Goal: Task Accomplishment & Management: Complete application form

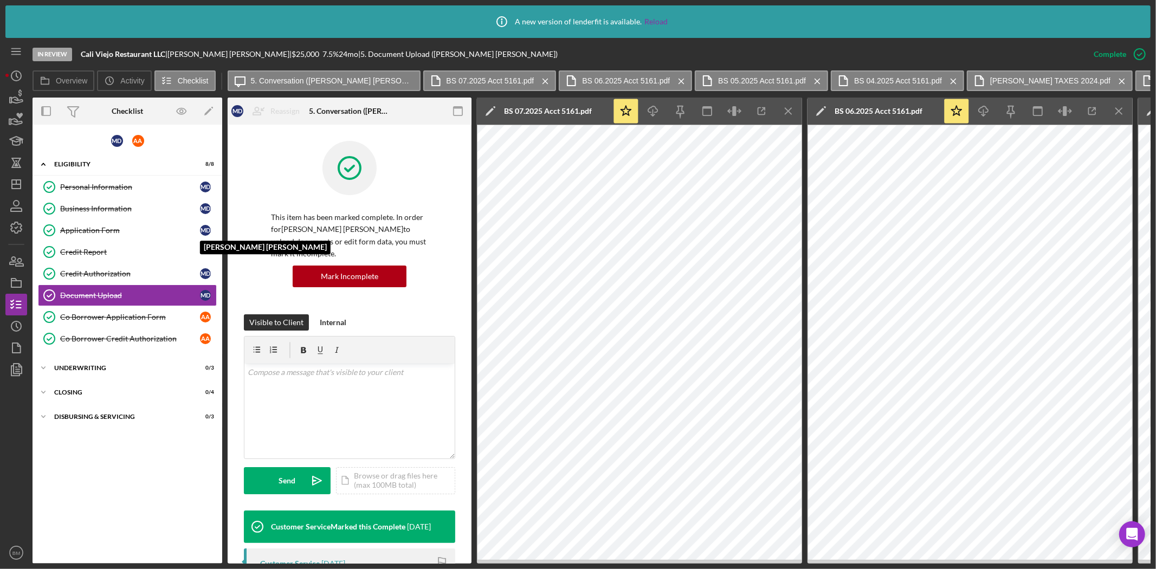
scroll to position [373, 0]
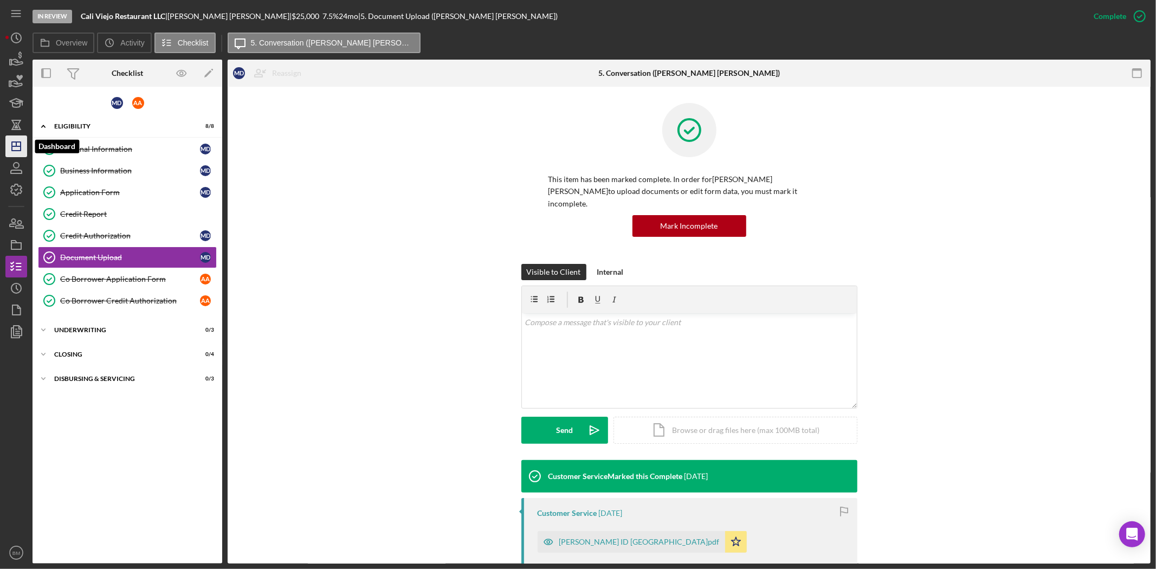
click at [11, 153] on icon "Icon/Dashboard" at bounding box center [16, 146] width 27 height 27
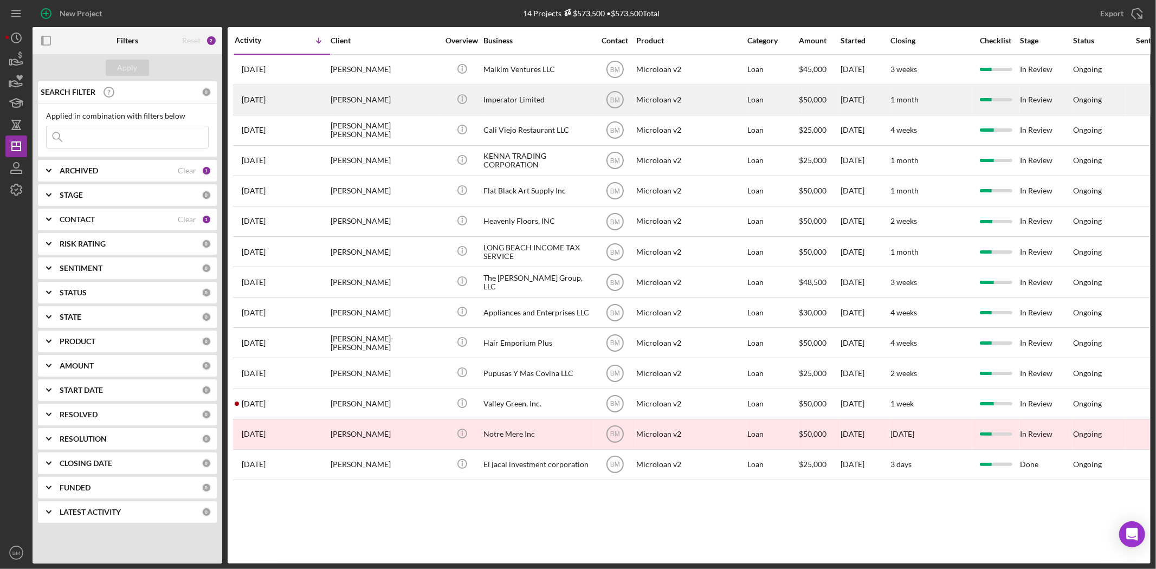
click at [521, 93] on div "Imperator Limited" at bounding box center [537, 100] width 108 height 29
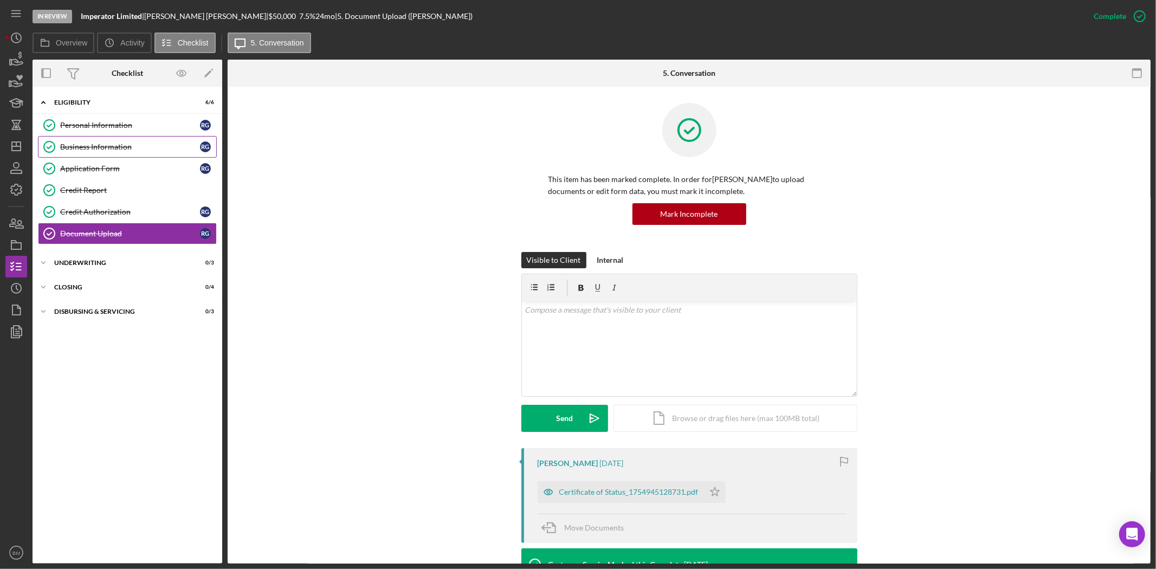
click at [126, 150] on div "Business Information" at bounding box center [130, 146] width 140 height 9
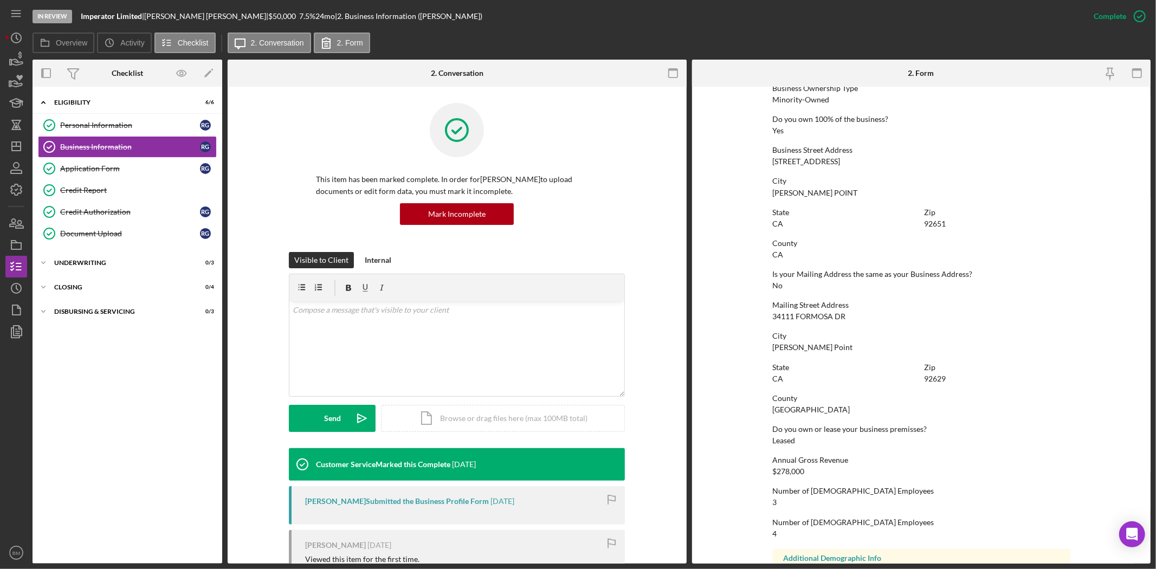
scroll to position [463, 0]
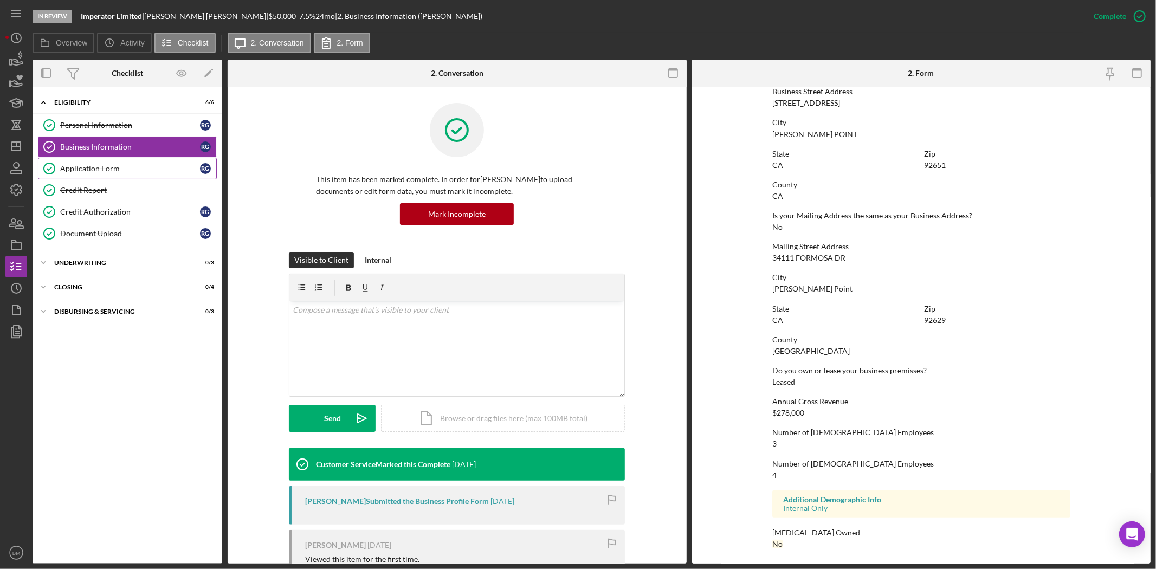
click at [111, 176] on link "Application Form Application Form R G" at bounding box center [127, 169] width 179 height 22
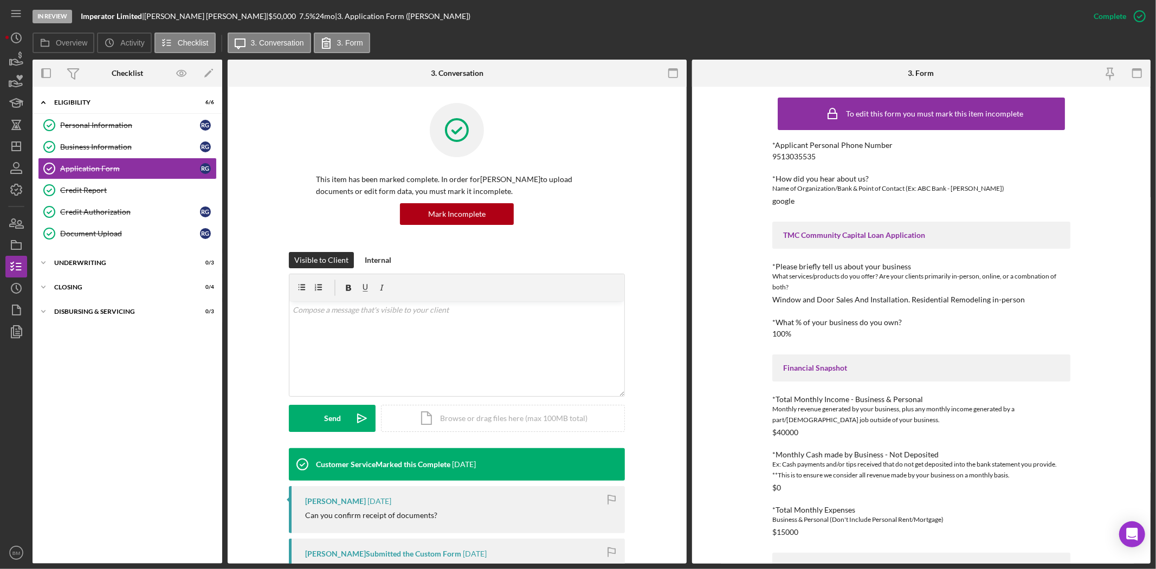
click at [936, 296] on div "Window and Door Sales And Installation. Residential Remodeling in-person" at bounding box center [898, 299] width 252 height 9
copy div "Window and Door Sales And Installation. Residential Remodeling in-person"
click at [99, 138] on link "Business Information Business Information R G" at bounding box center [127, 147] width 179 height 22
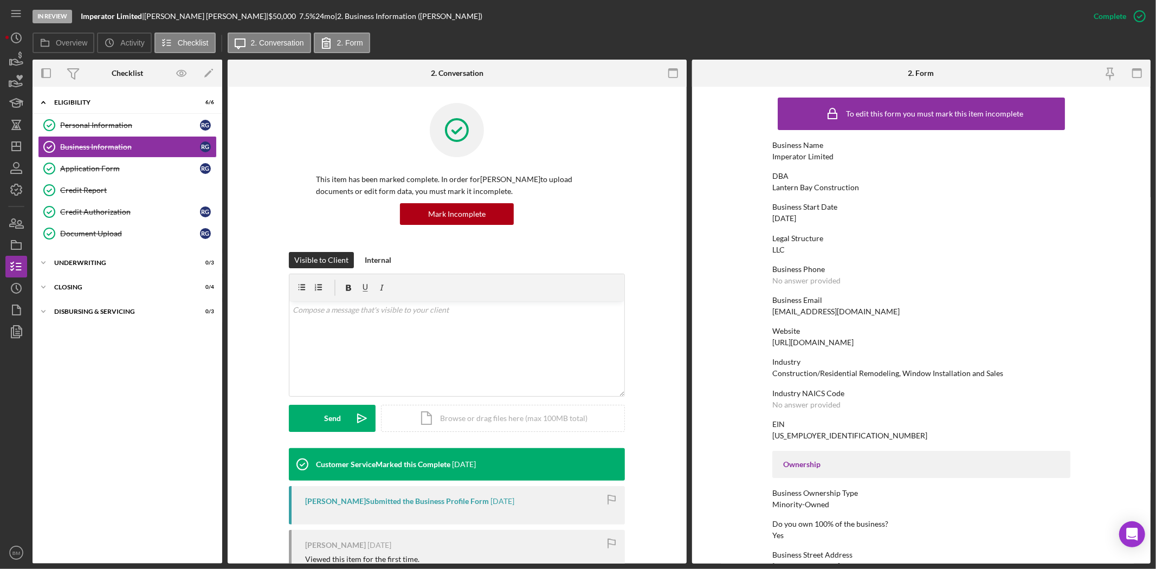
click at [819, 339] on div "[URL][DOMAIN_NAME]" at bounding box center [812, 342] width 81 height 9
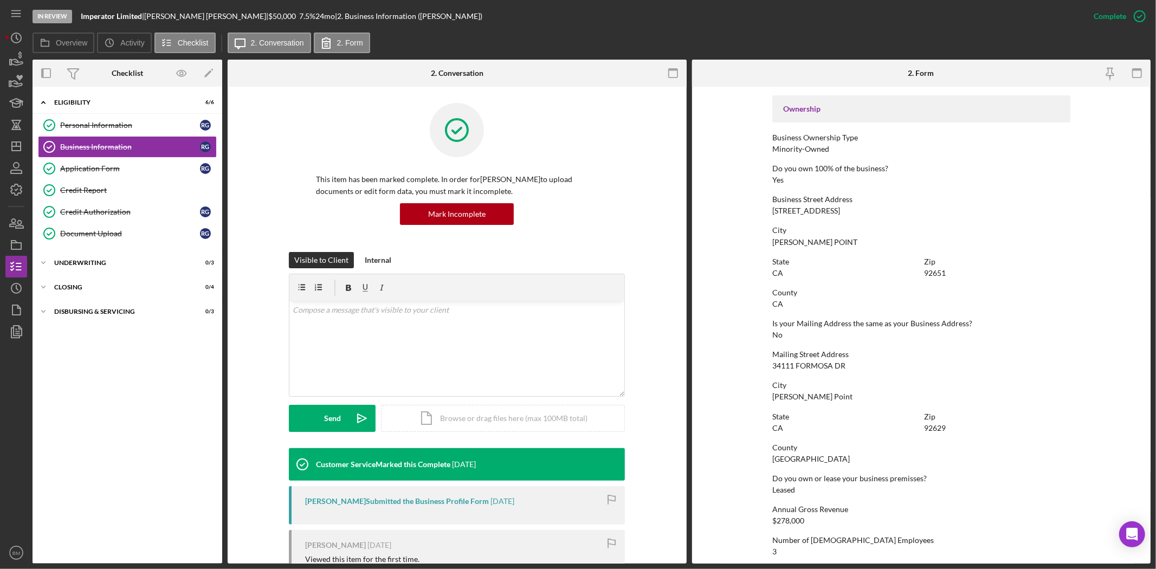
scroll to position [361, 0]
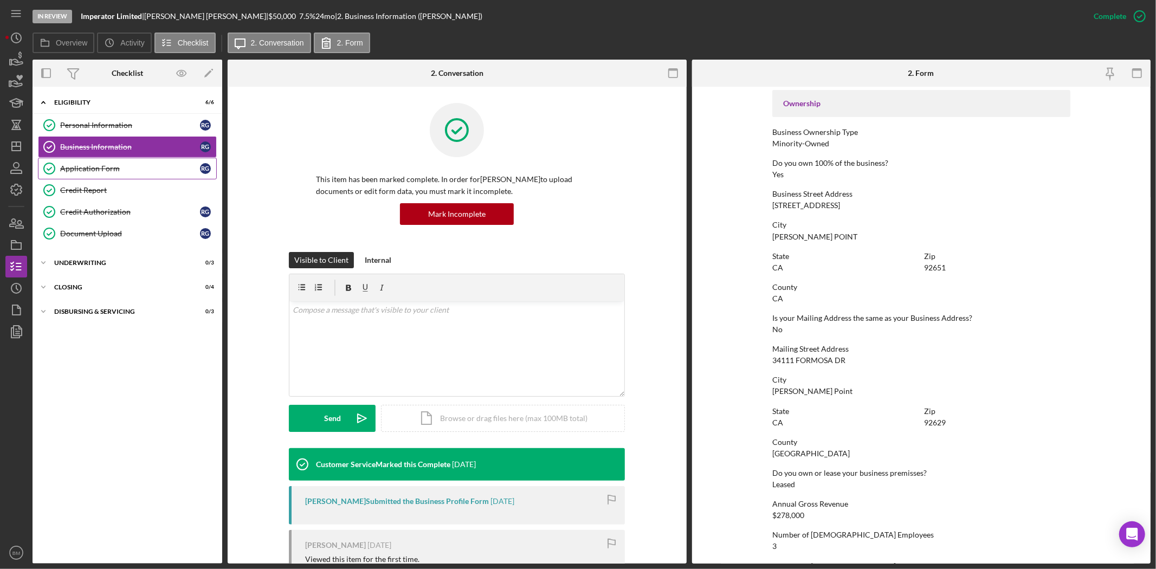
click at [82, 167] on div "Application Form" at bounding box center [130, 168] width 140 height 9
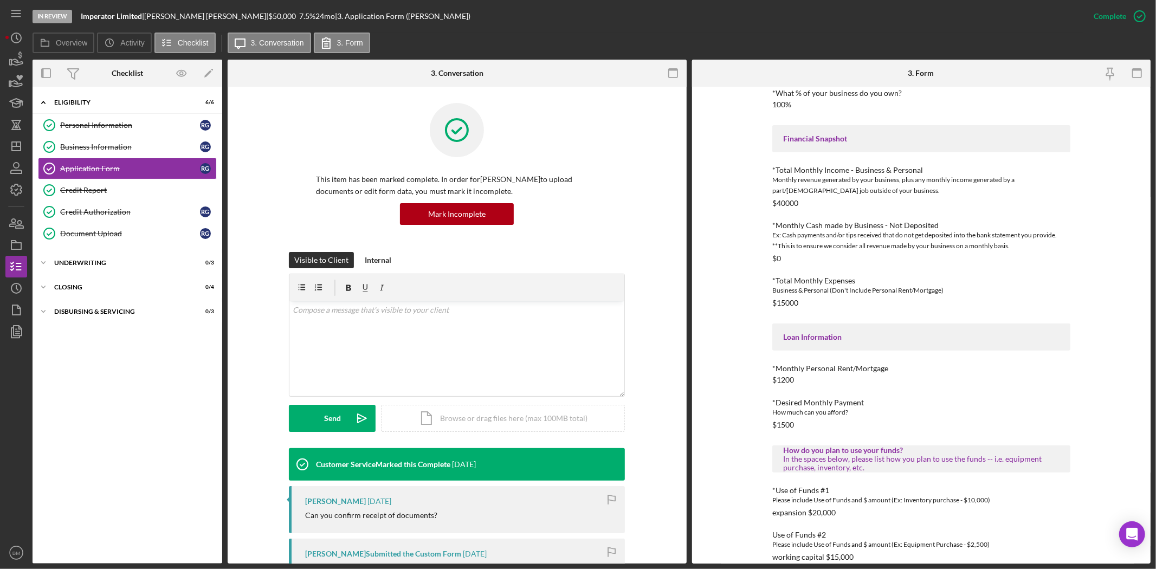
scroll to position [288, 0]
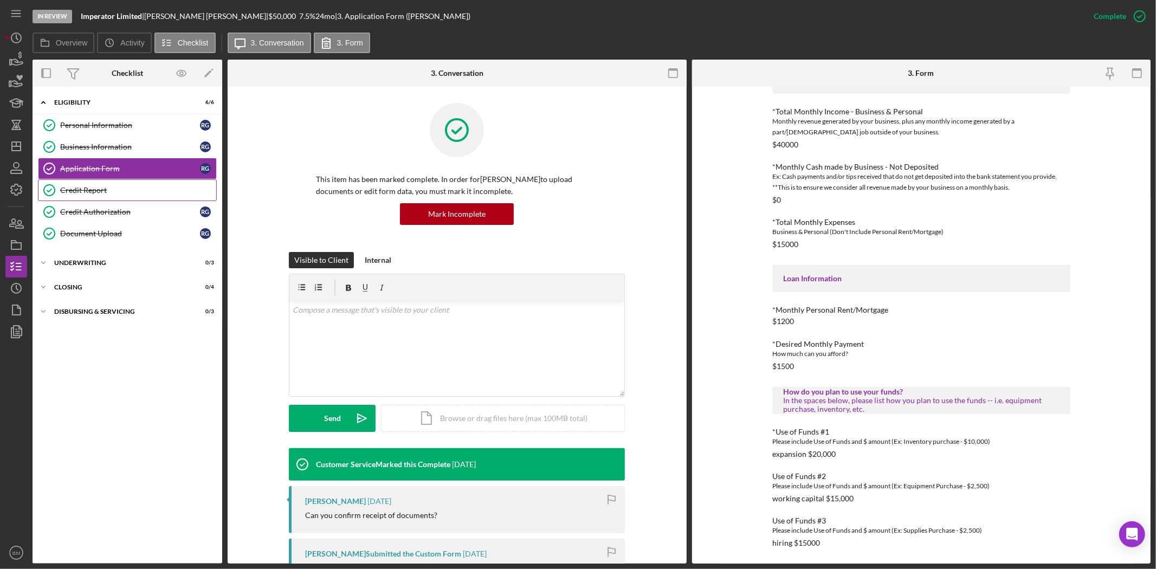
click at [138, 190] on div "Credit Report" at bounding box center [138, 190] width 156 height 9
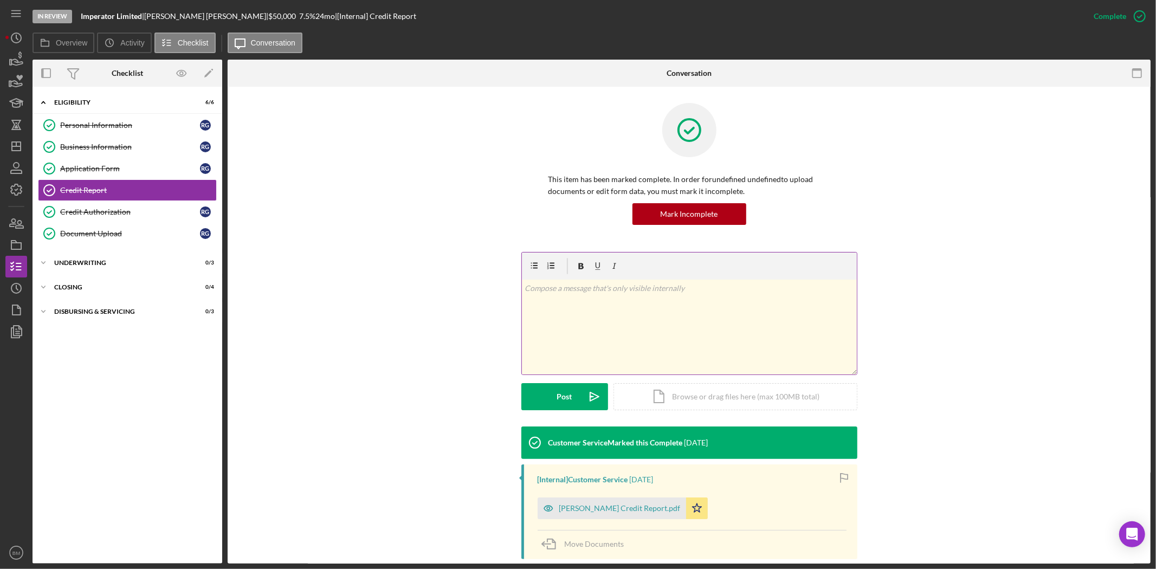
scroll to position [115, 0]
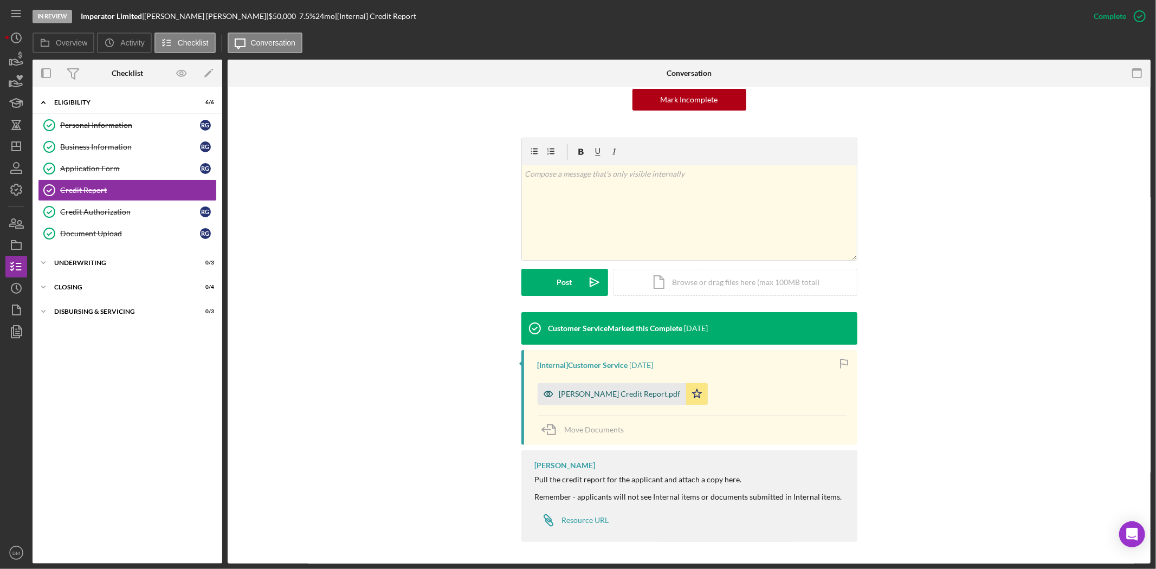
click at [589, 386] on div "[PERSON_NAME] Credit Report.pdf" at bounding box center [611, 394] width 148 height 22
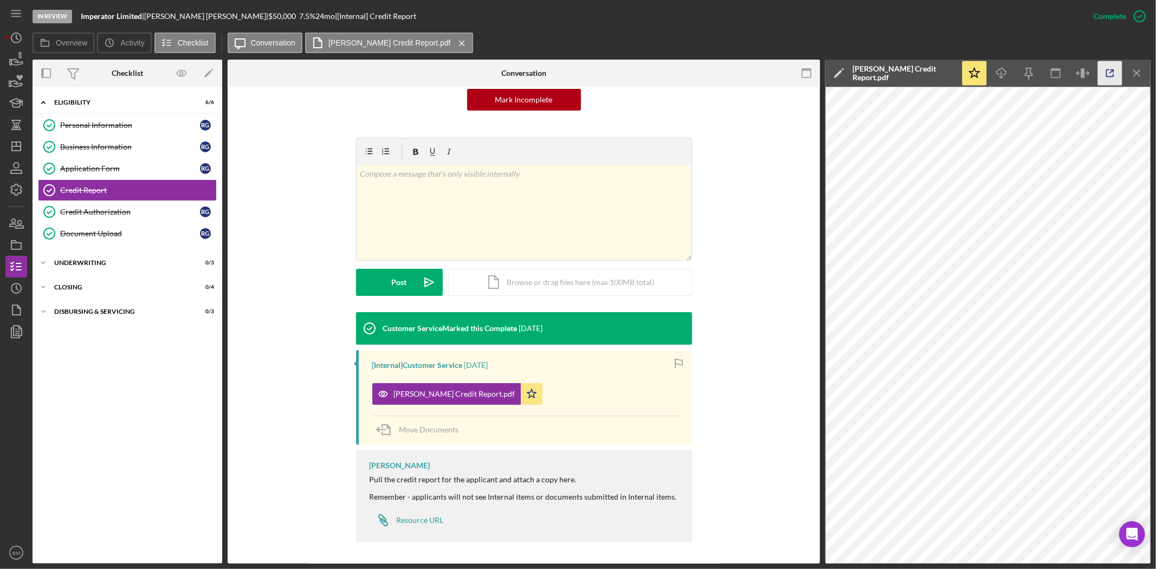
click at [1117, 71] on icon "button" at bounding box center [1110, 73] width 24 height 24
click at [88, 223] on link "Document Upload Document Upload R G" at bounding box center [127, 234] width 179 height 22
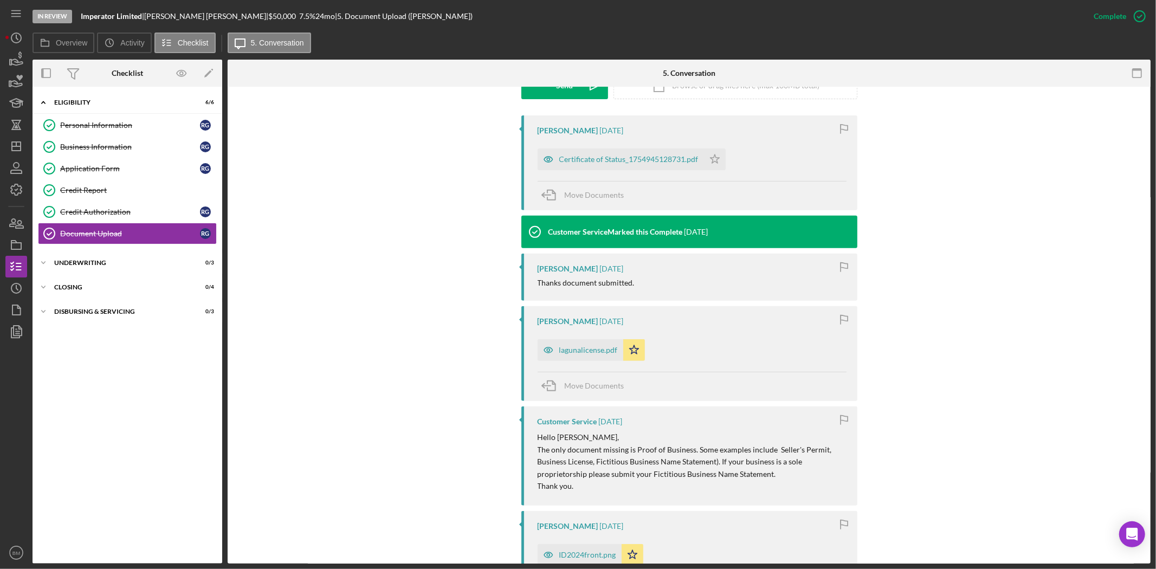
scroll to position [421, 0]
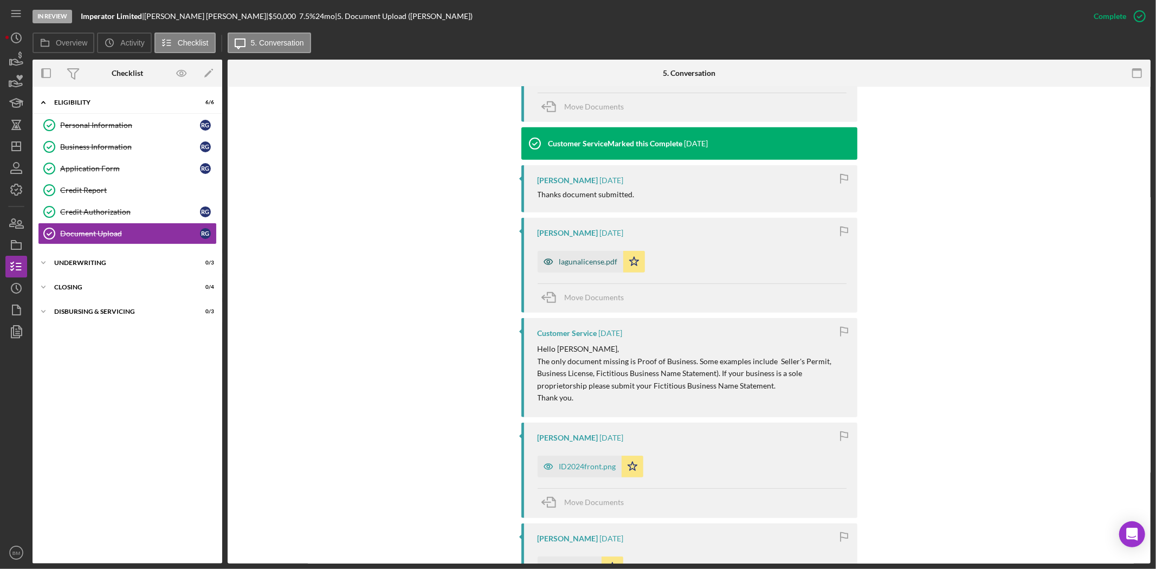
click at [591, 257] on div "lagunalicense.pdf" at bounding box center [588, 261] width 59 height 9
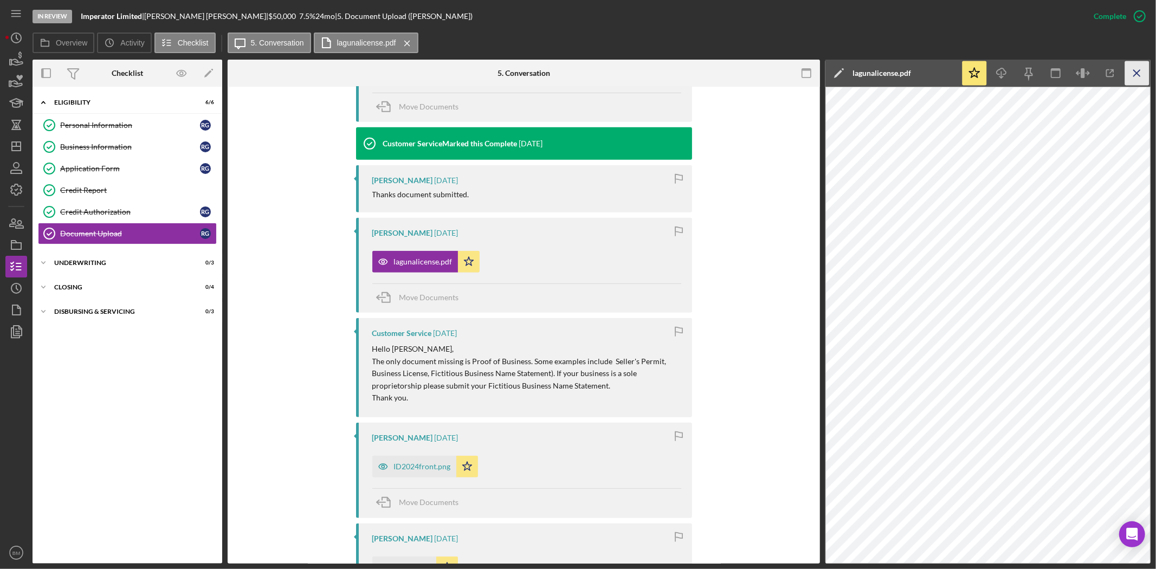
click at [1134, 72] on icon "Icon/Menu Close" at bounding box center [1137, 73] width 24 height 24
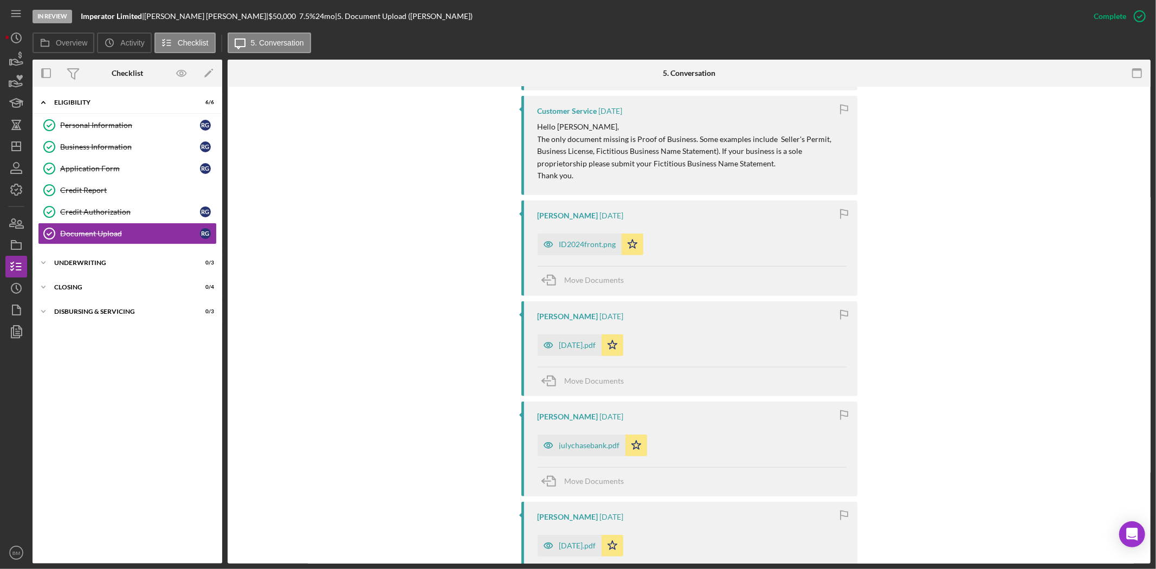
scroll to position [662, 0]
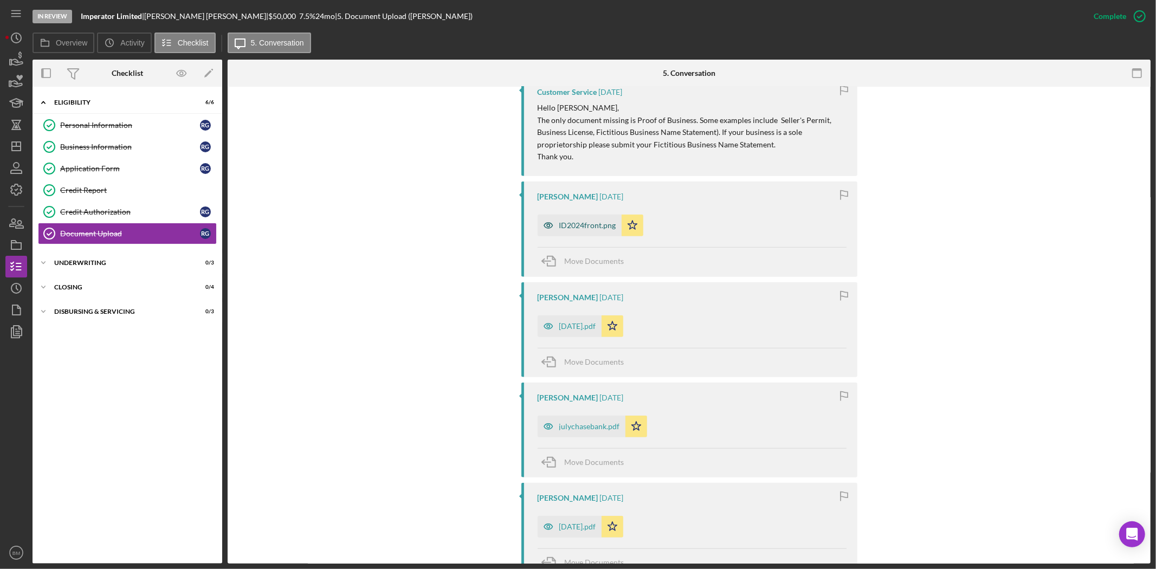
click at [584, 220] on div "ID2024front.png" at bounding box center [579, 226] width 84 height 22
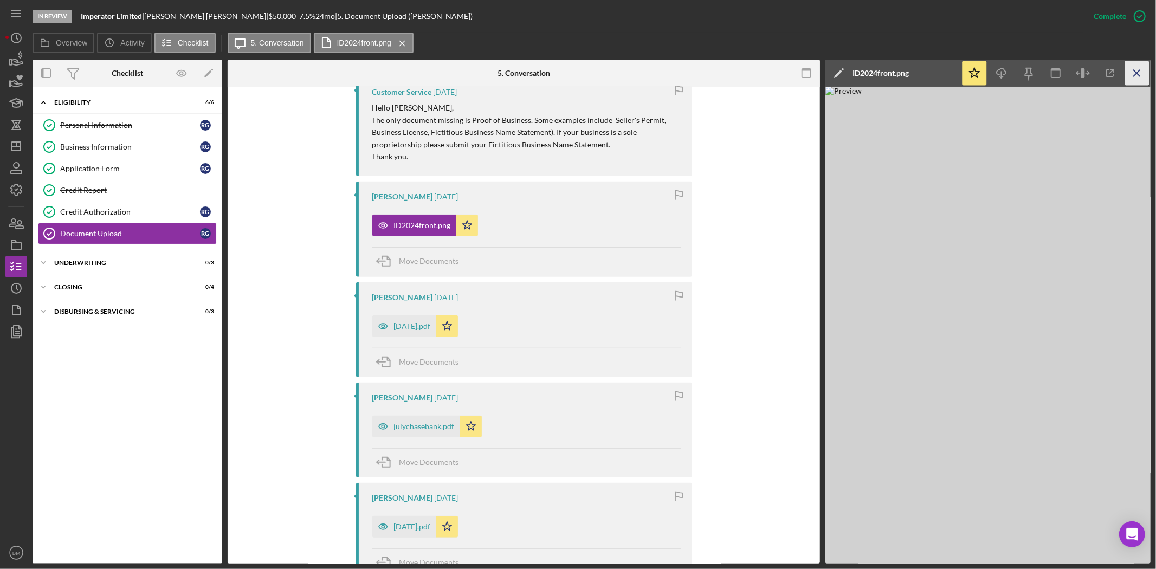
click at [1136, 70] on icon "Icon/Menu Close" at bounding box center [1137, 73] width 24 height 24
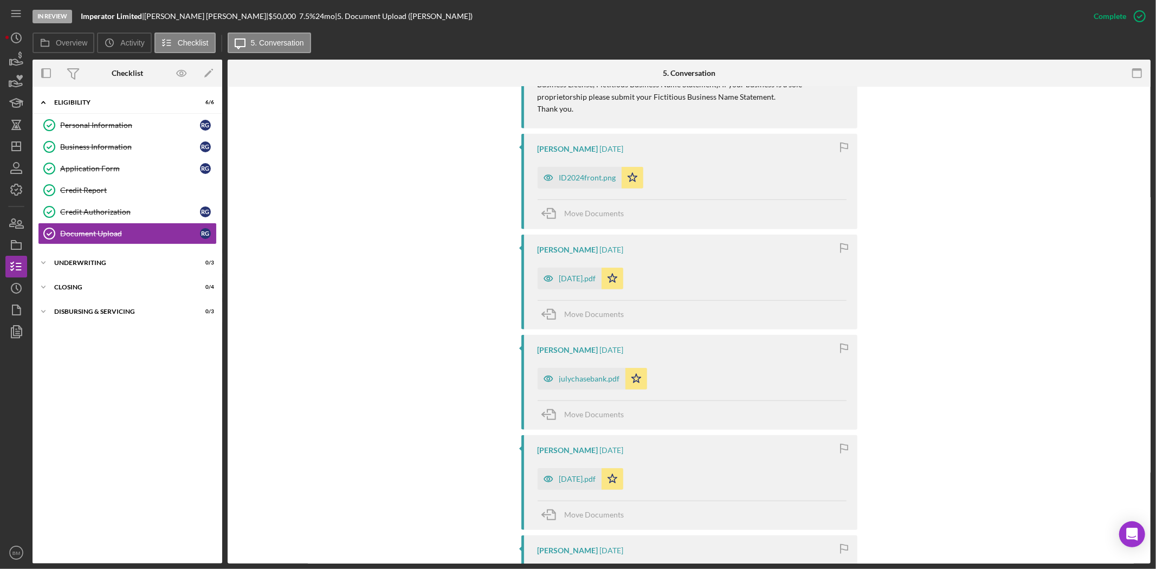
scroll to position [903, 0]
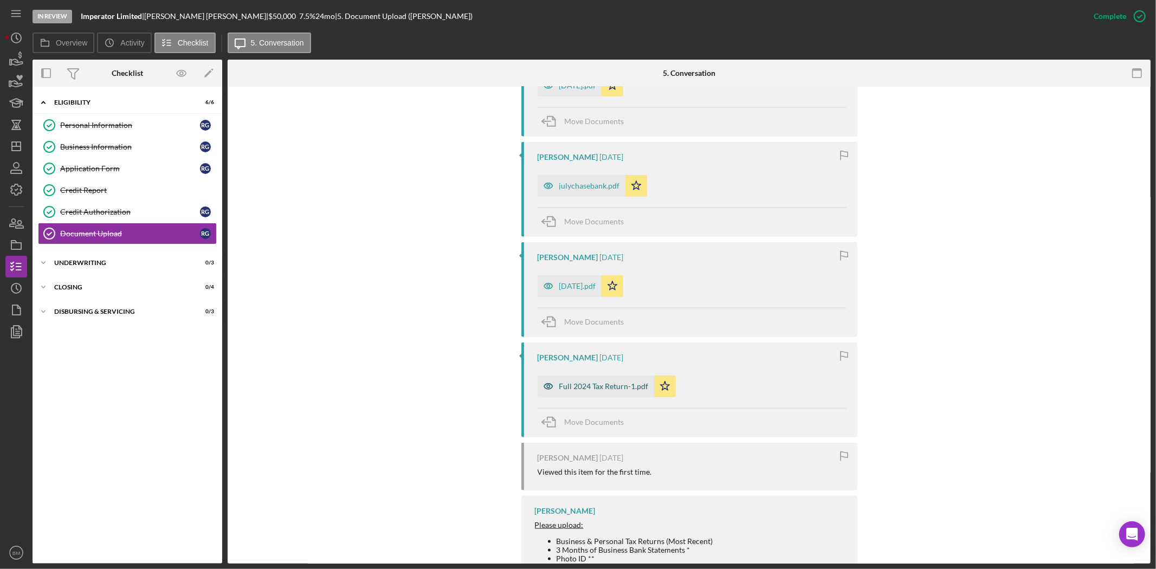
click at [602, 383] on div "Full 2024 Tax Return-1.pdf" at bounding box center [595, 386] width 116 height 22
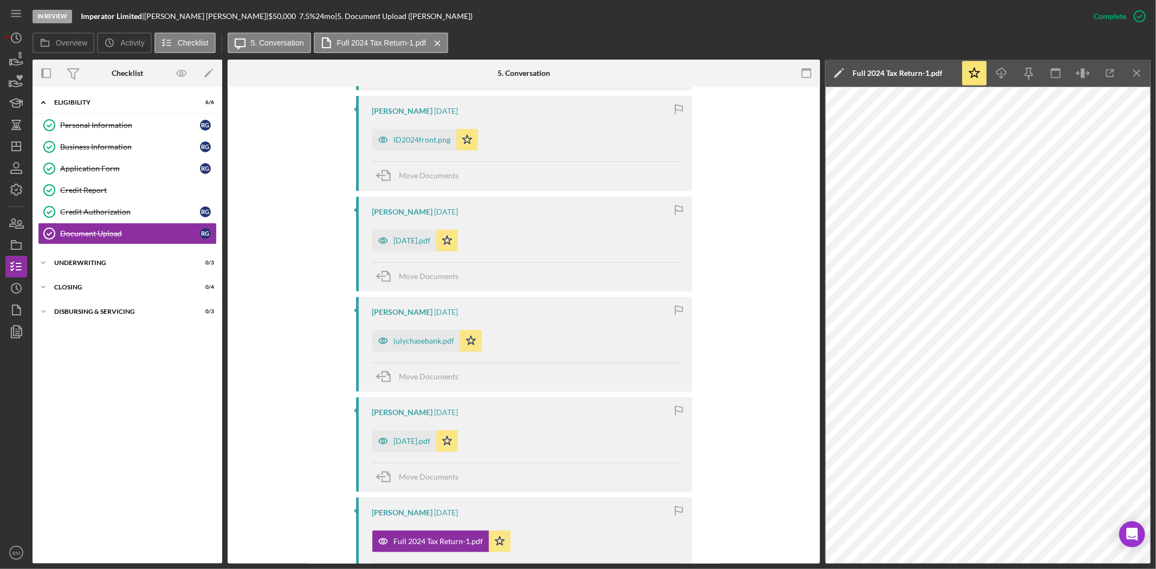
scroll to position [782, 0]
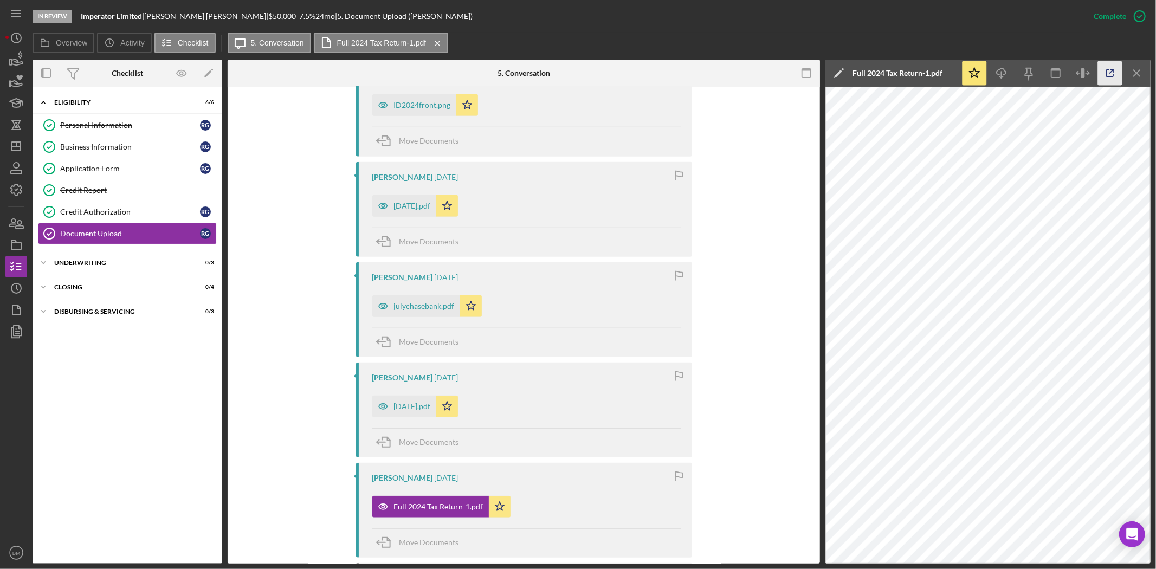
click at [1106, 75] on icon "button" at bounding box center [1109, 73] width 7 height 7
click at [1135, 72] on line "button" at bounding box center [1136, 73] width 6 height 6
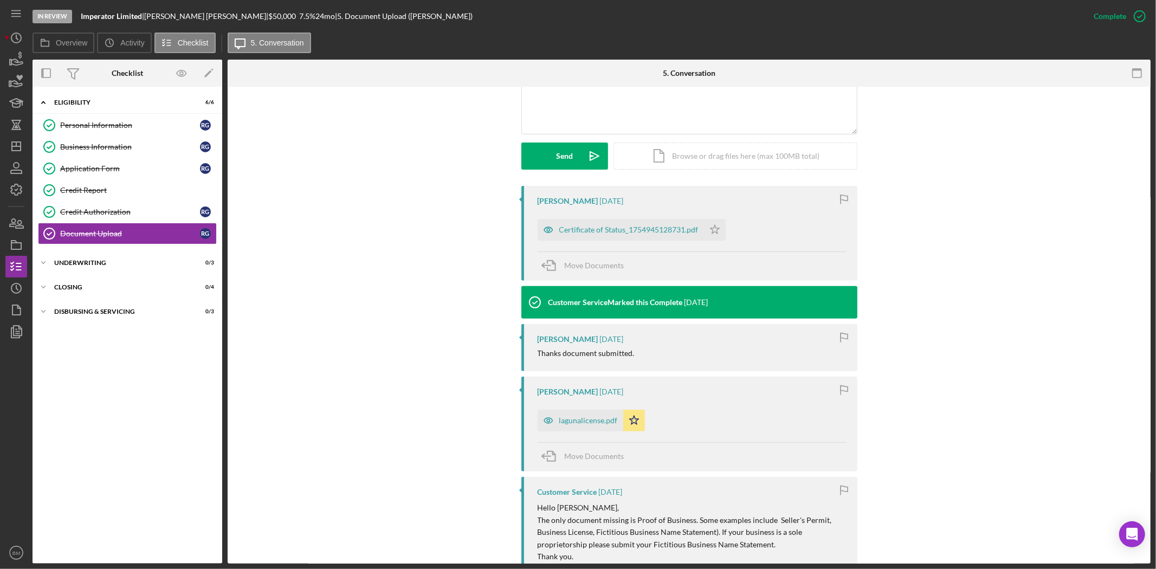
scroll to position [241, 0]
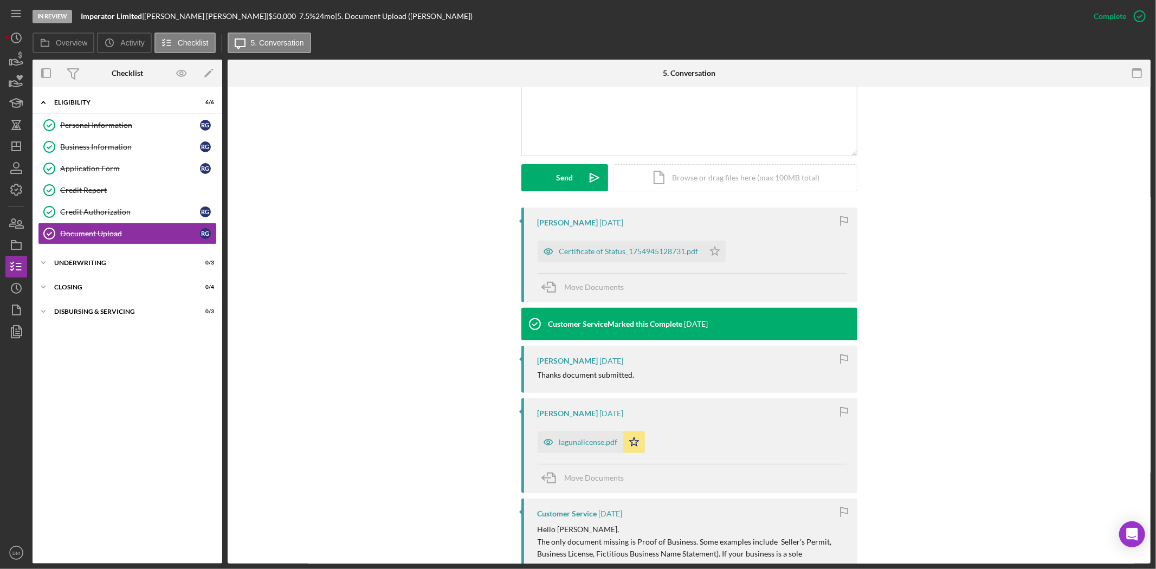
click at [617, 239] on div "Certificate of Status_1754945128731.pdf Icon/Star" at bounding box center [633, 248] width 193 height 27
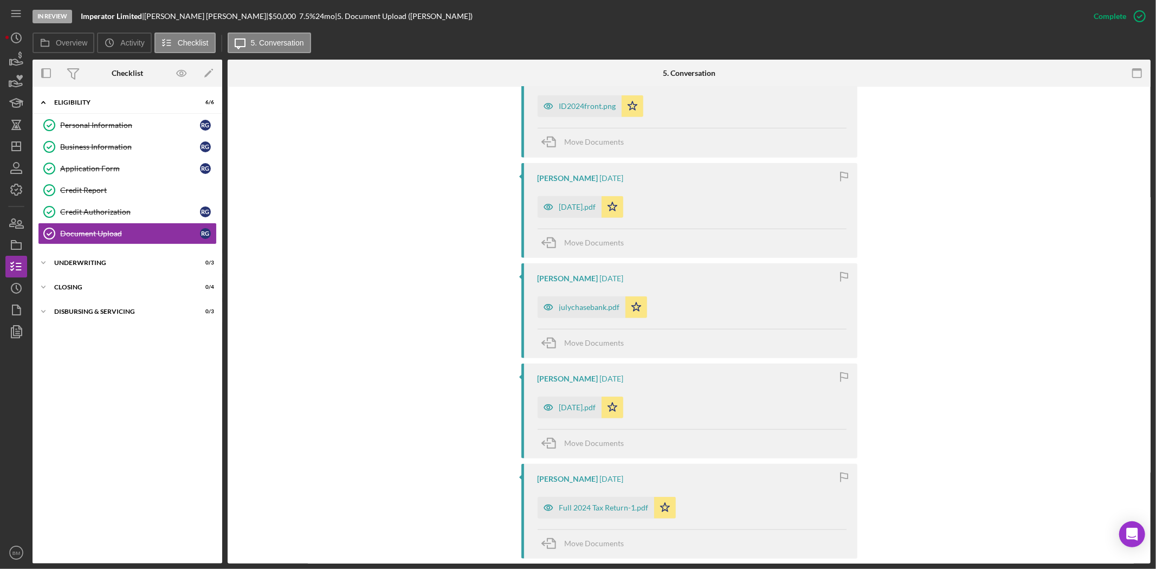
scroll to position [782, 0]
click at [570, 208] on div "[DATE].pdf" at bounding box center [577, 206] width 37 height 9
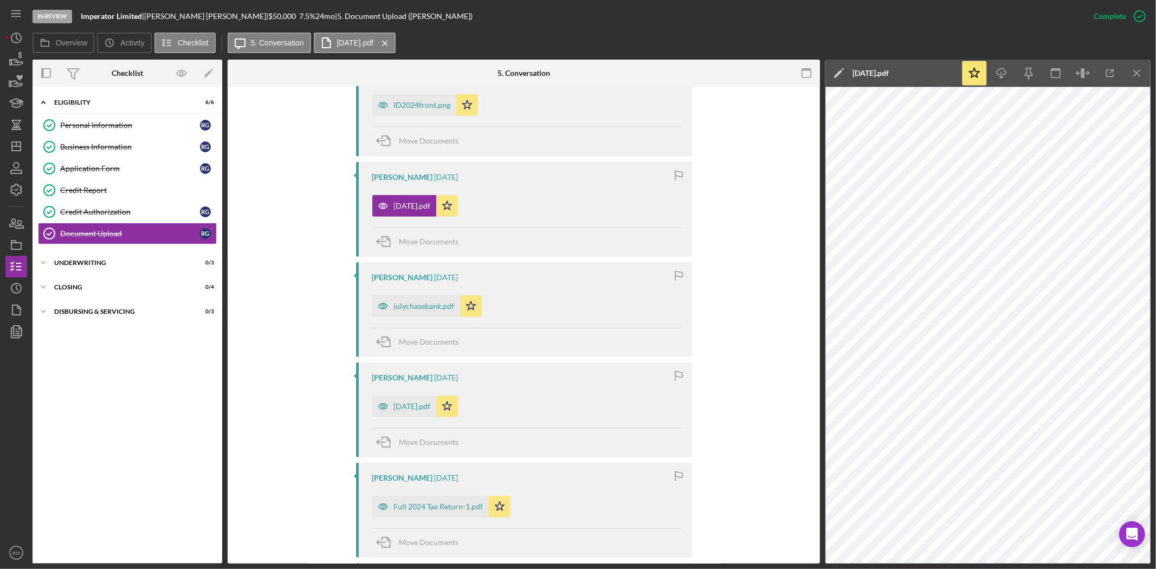
click at [411, 104] on div "ID2024front.png" at bounding box center [422, 105] width 57 height 9
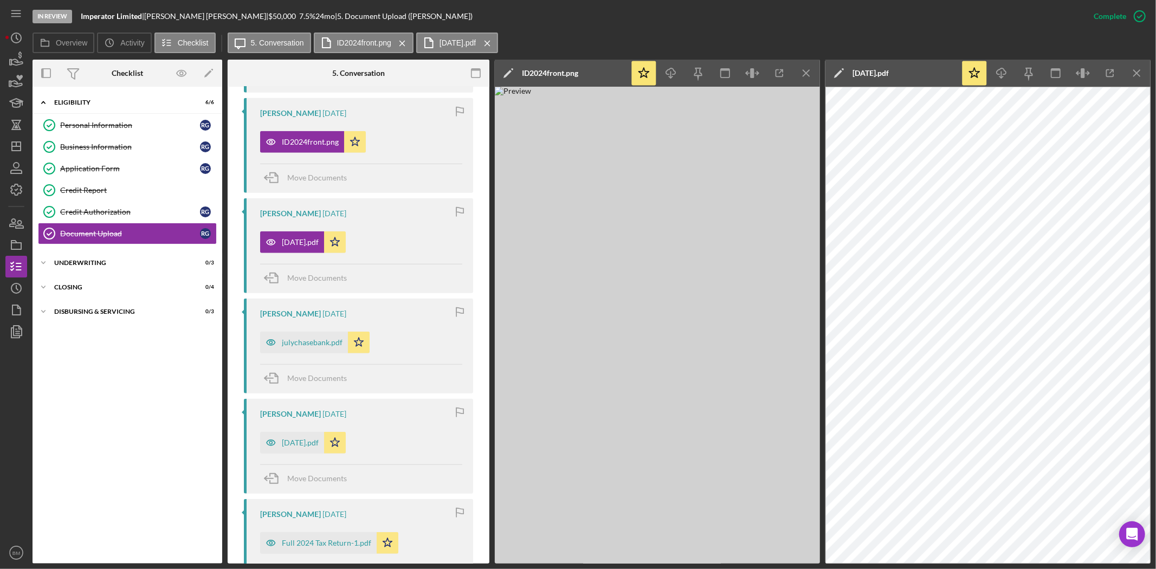
scroll to position [819, 0]
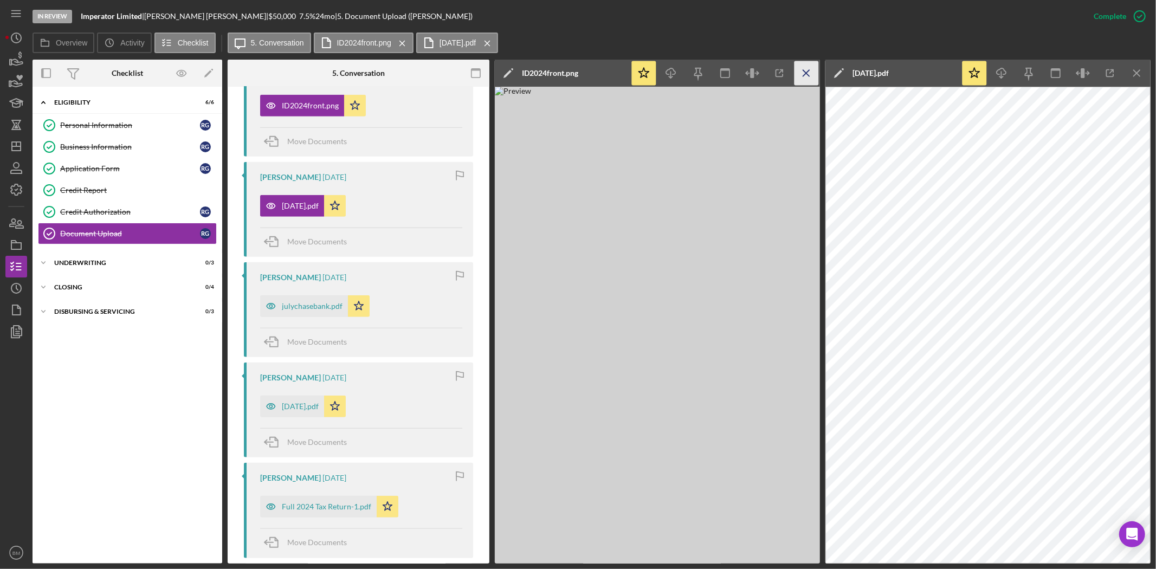
click at [804, 76] on line "button" at bounding box center [806, 73] width 6 height 6
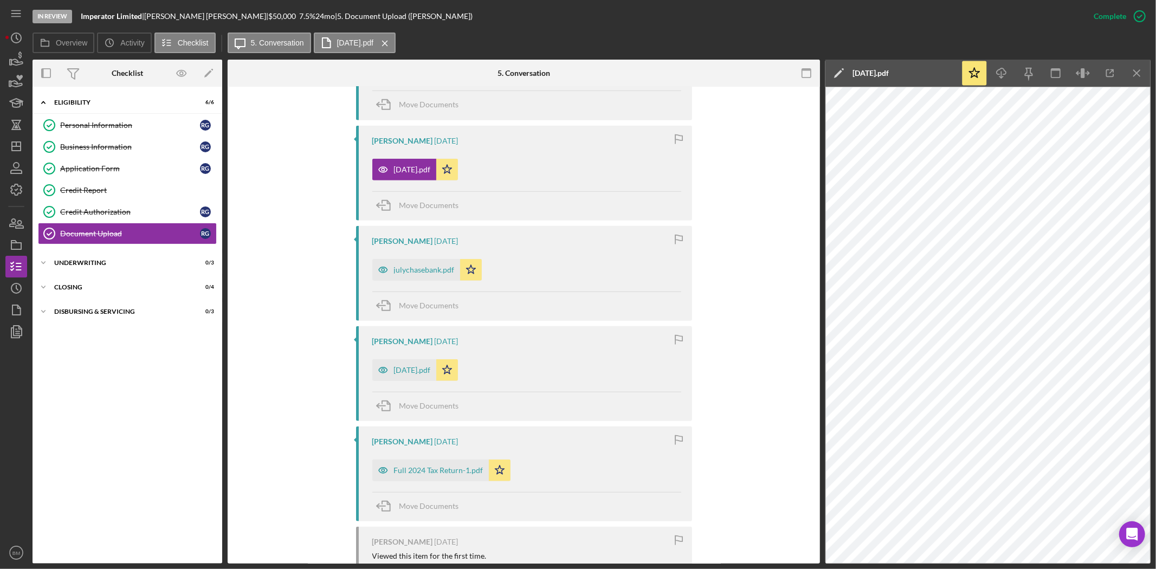
scroll to position [782, 0]
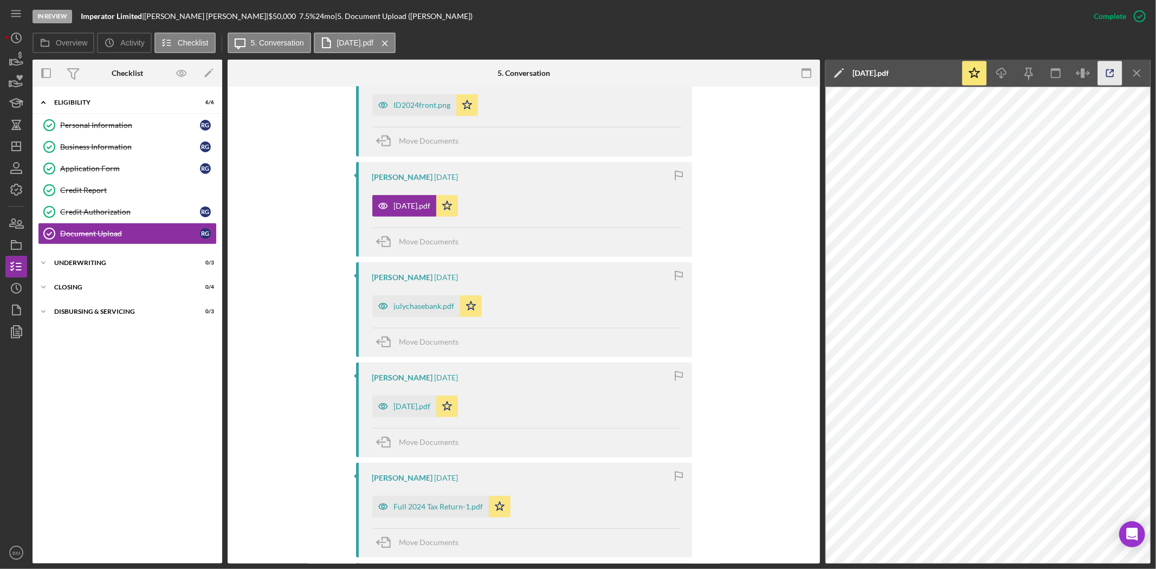
click at [1116, 77] on icon "button" at bounding box center [1110, 73] width 24 height 24
click at [391, 415] on icon "button" at bounding box center [383, 407] width 22 height 22
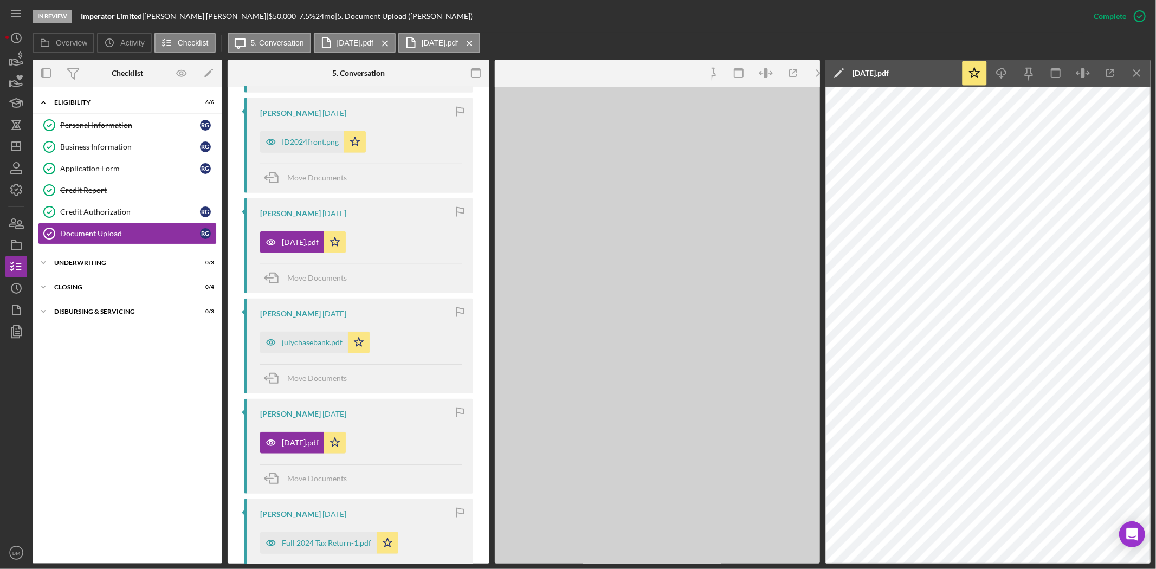
scroll to position [819, 0]
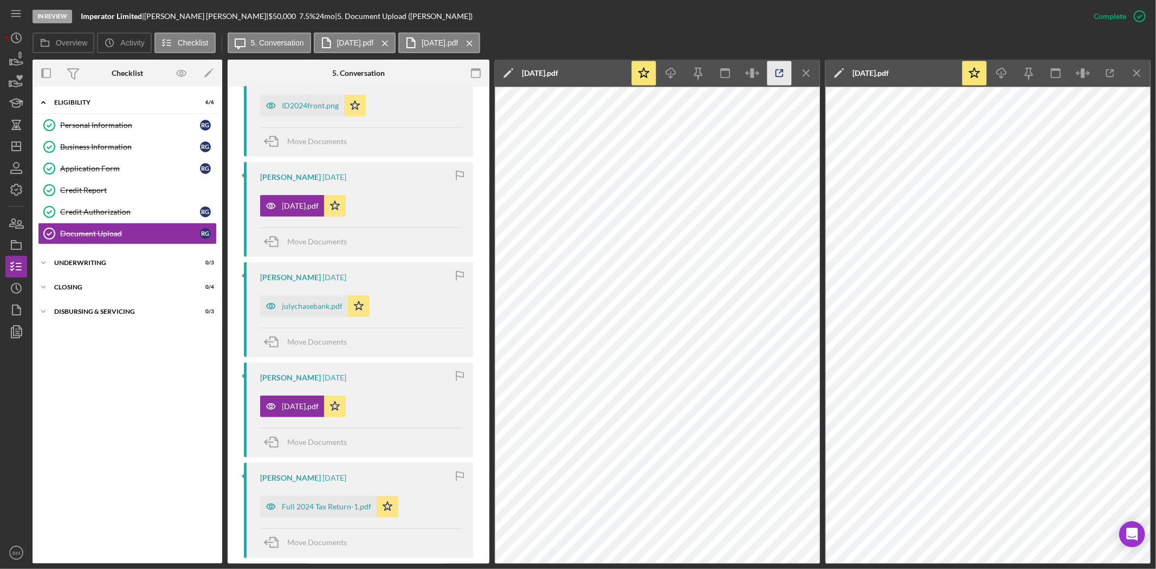
click at [782, 79] on icon "button" at bounding box center [779, 73] width 24 height 24
click at [301, 315] on div "julychasebank.pdf" at bounding box center [304, 306] width 88 height 22
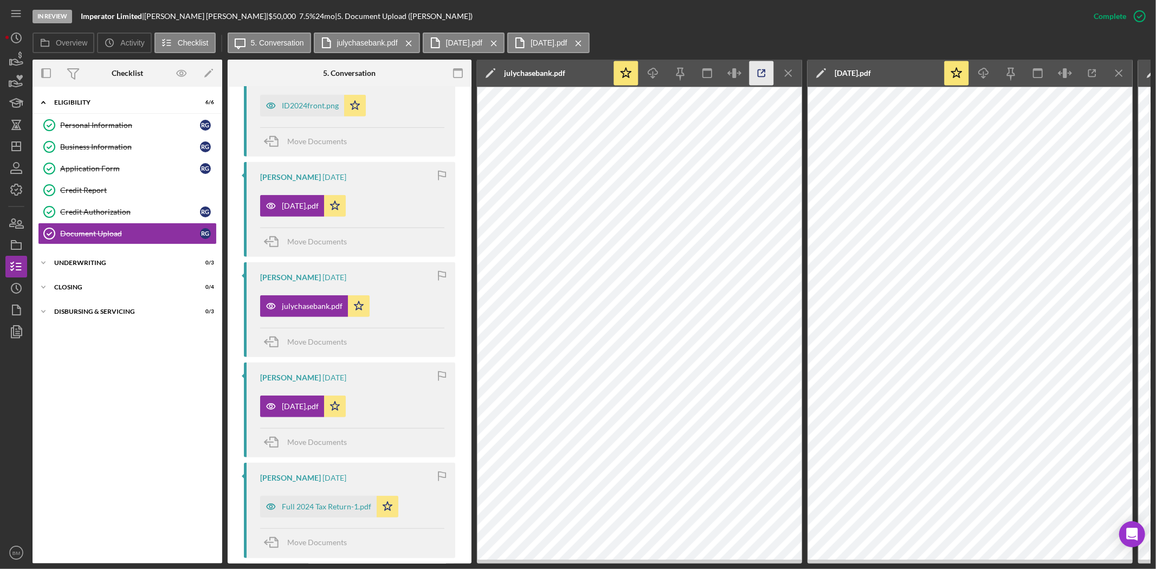
click at [759, 76] on icon "button" at bounding box center [761, 73] width 24 height 24
click at [14, 147] on icon "Icon/Dashboard" at bounding box center [16, 146] width 27 height 27
